Goal: Check status: Check status

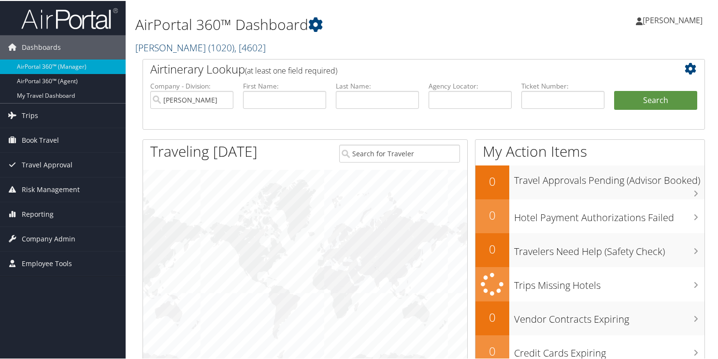
click at [152, 43] on link "Adrian Steel ( 1020 ) , [ 4602 ]" at bounding box center [200, 46] width 130 height 13
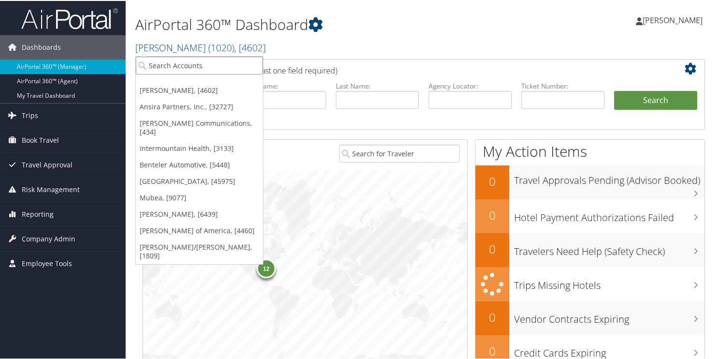
click at [153, 70] on input "search" at bounding box center [199, 65] width 127 height 18
type input "2206"
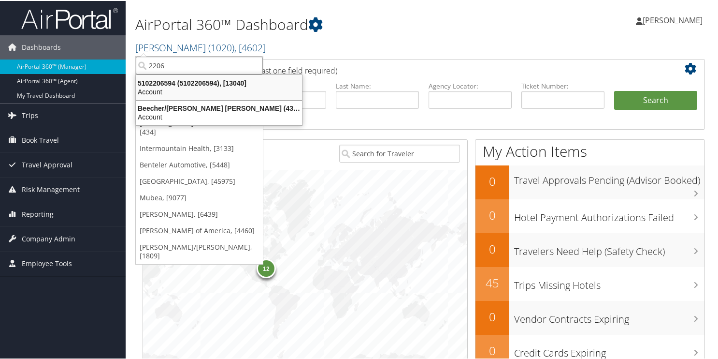
click at [176, 69] on input "2206" at bounding box center [199, 65] width 127 height 18
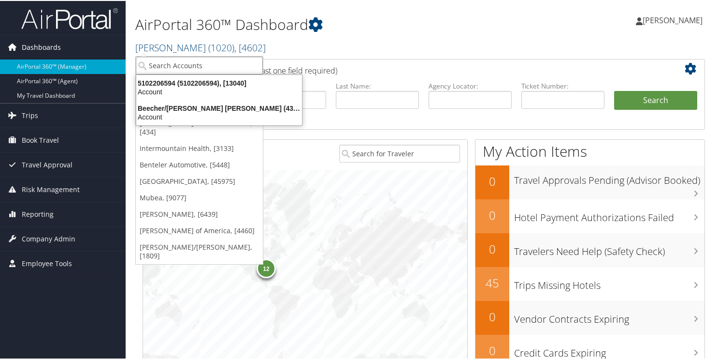
drag, startPoint x: 176, startPoint y: 67, endPoint x: 49, endPoint y: 53, distance: 127.8
click at [83, 61] on div "Dashboards AirPortal 360™ (Manager) AirPortal 360™ (Agent) My Travel Dashboard …" at bounding box center [361, 315] width 722 height 630
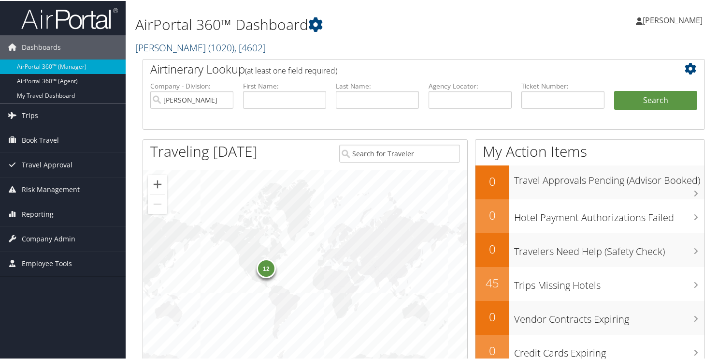
click at [162, 49] on link "Adrian Steel ( 1020 ) , [ 4602 ]" at bounding box center [200, 46] width 130 height 13
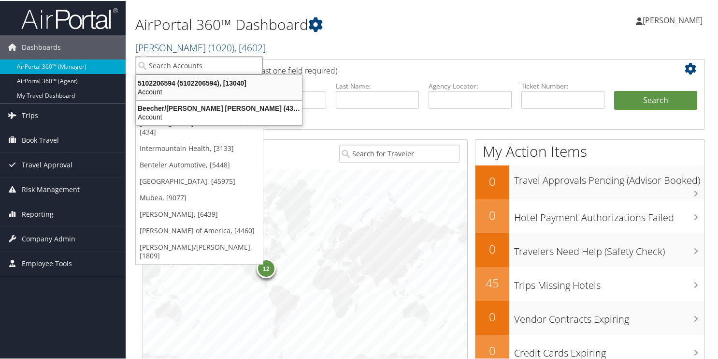
click at [186, 63] on input "search" at bounding box center [199, 65] width 127 height 18
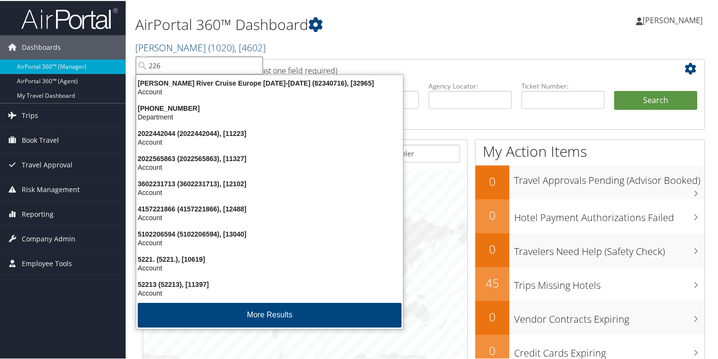
type input "2260"
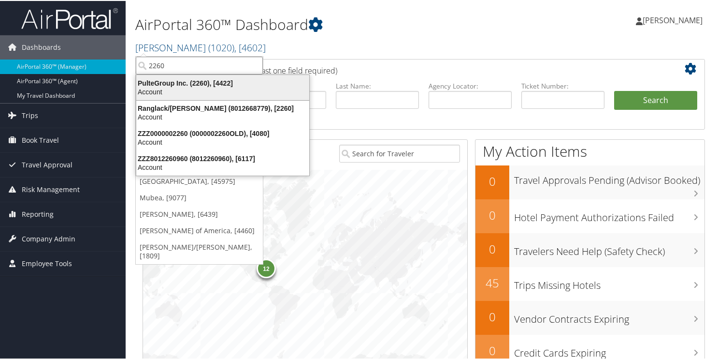
click at [166, 84] on div "PulteGroup Inc. (2260), [4422]" at bounding box center [222, 82] width 185 height 9
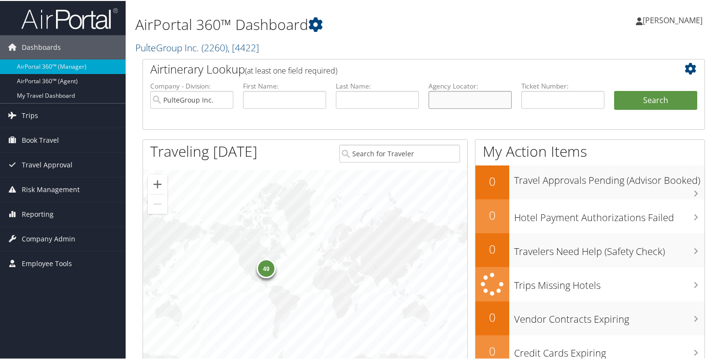
click at [452, 95] on input "text" at bounding box center [470, 99] width 83 height 18
type input "DLL44x"
click at [637, 98] on button "Search" at bounding box center [655, 99] width 83 height 19
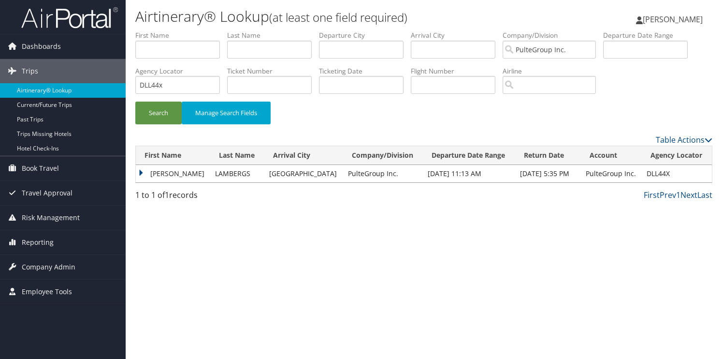
click at [156, 177] on td "[PERSON_NAME]" at bounding box center [173, 173] width 74 height 17
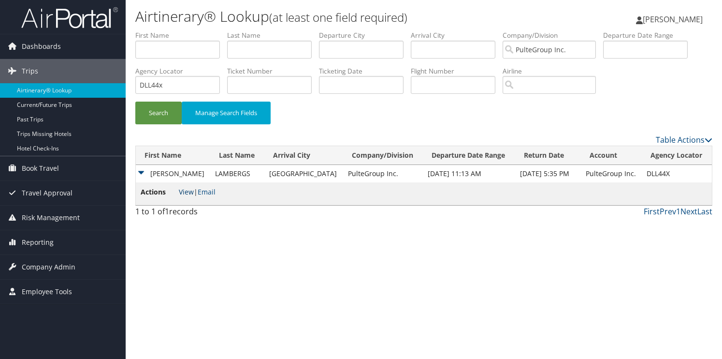
click at [184, 189] on link "View" at bounding box center [186, 191] width 15 height 9
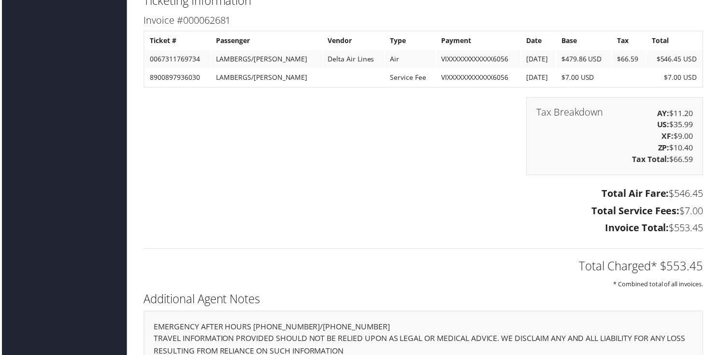
scroll to position [958, 0]
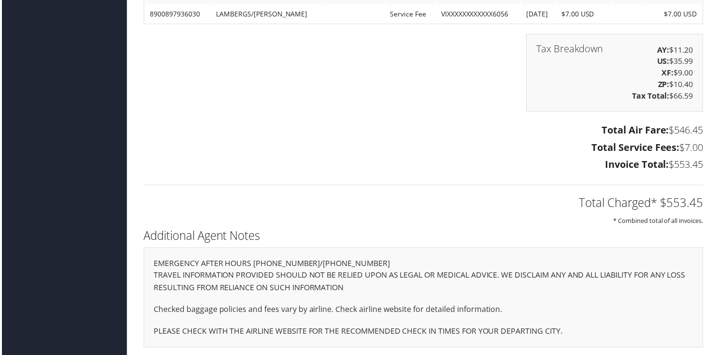
click at [683, 304] on p "Checked baggage policies and fees vary by airline. Check airline website for de…" at bounding box center [424, 310] width 542 height 13
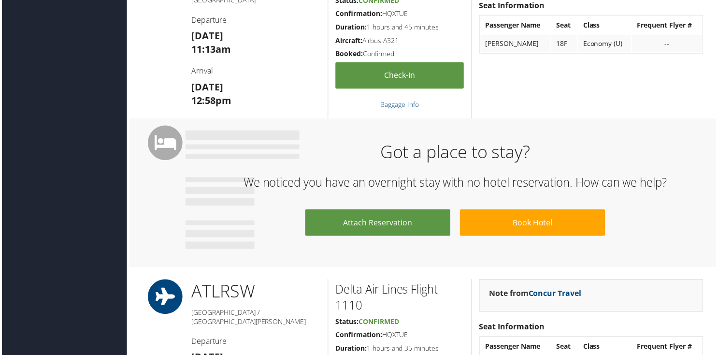
scroll to position [427, 0]
